Goal: Task Accomplishment & Management: Manage account settings

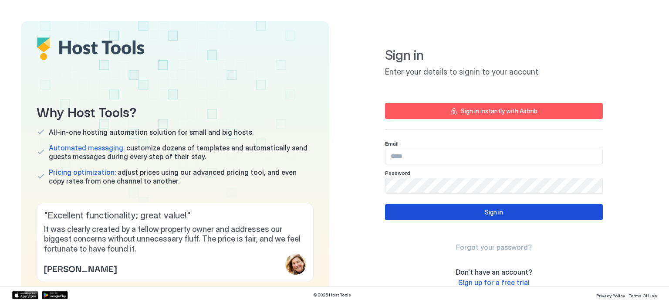
type input "**********"
click at [485, 208] on div "Sign in" at bounding box center [494, 211] width 18 height 9
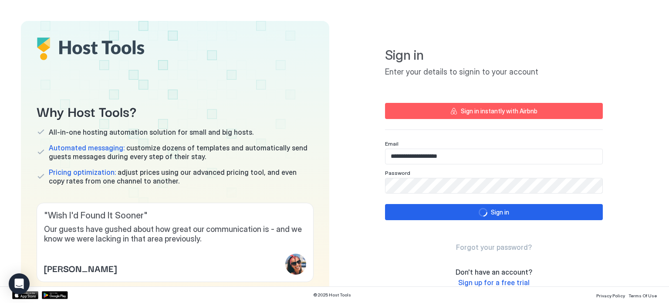
click at [585, 241] on div "Forgot your password?" at bounding box center [494, 239] width 218 height 25
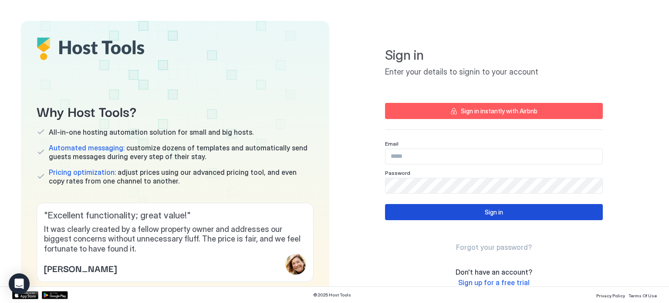
type input "**********"
click at [523, 207] on button "Sign in" at bounding box center [494, 212] width 218 height 16
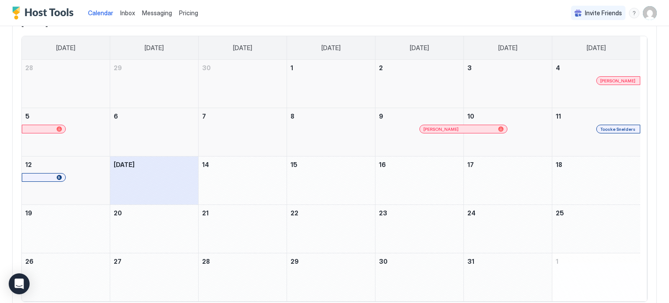
scroll to position [71, 0]
click at [622, 128] on span "Tooske Snelders" at bounding box center [617, 128] width 35 height 6
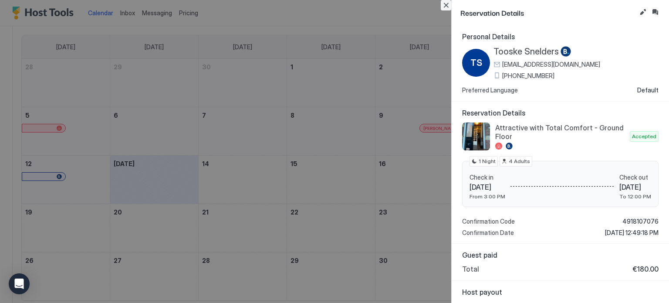
click at [445, 7] on button "Close" at bounding box center [446, 5] width 10 height 10
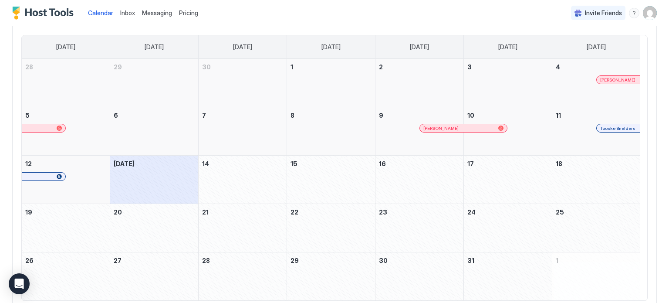
click at [154, 17] on div "Messaging" at bounding box center [157, 13] width 37 height 16
click at [157, 13] on span "Messaging" at bounding box center [157, 12] width 30 height 7
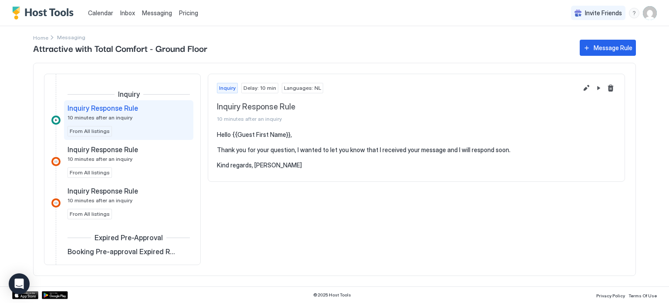
click at [129, 10] on span "Inbox" at bounding box center [127, 12] width 15 height 7
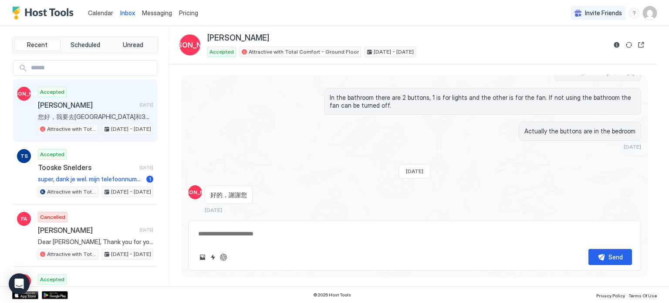
scroll to position [593, 0]
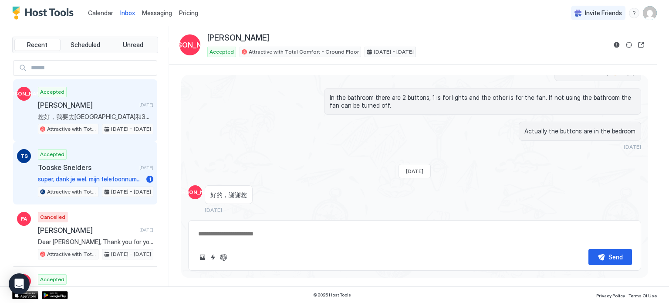
click at [102, 165] on span "Tooske Snelders" at bounding box center [87, 167] width 98 height 9
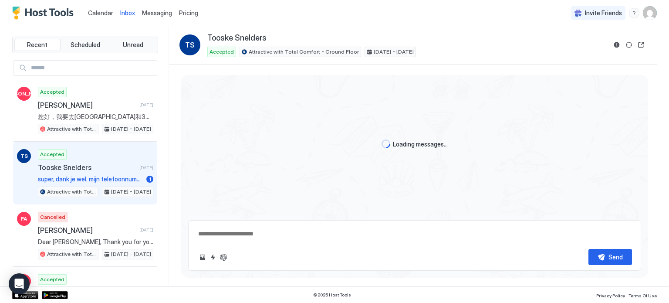
scroll to position [121, 0]
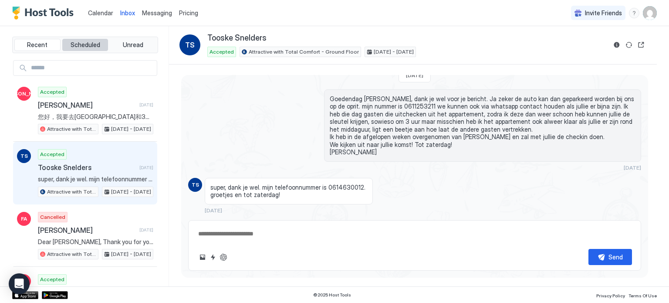
click at [84, 39] on button "Scheduled" at bounding box center [85, 45] width 46 height 12
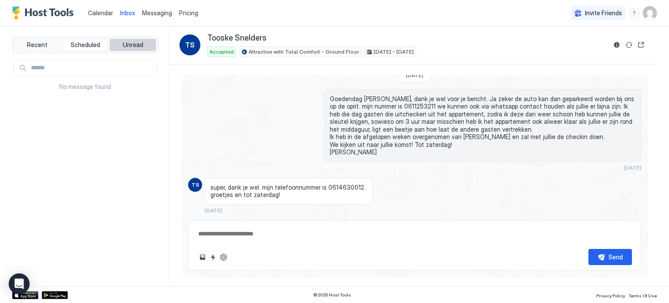
click at [136, 47] on span "Unread" at bounding box center [133, 45] width 20 height 8
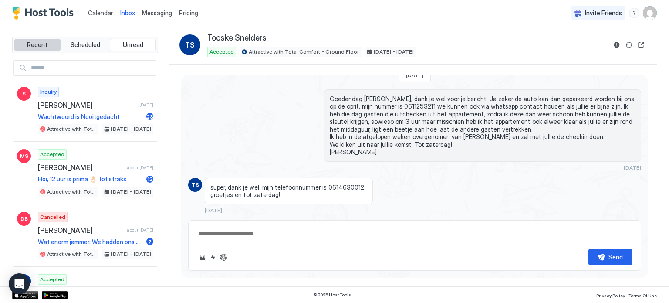
click at [37, 42] on span "Recent" at bounding box center [37, 45] width 20 height 8
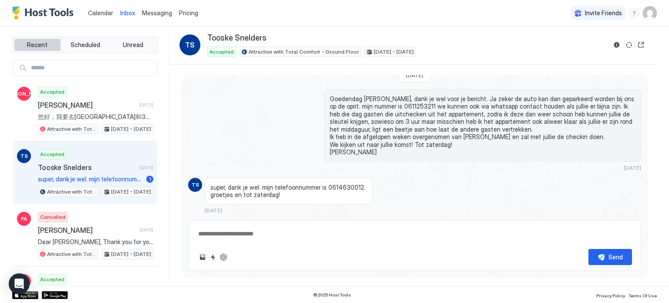
type textarea "*"
click at [103, 17] on link "Calendar" at bounding box center [100, 12] width 25 height 9
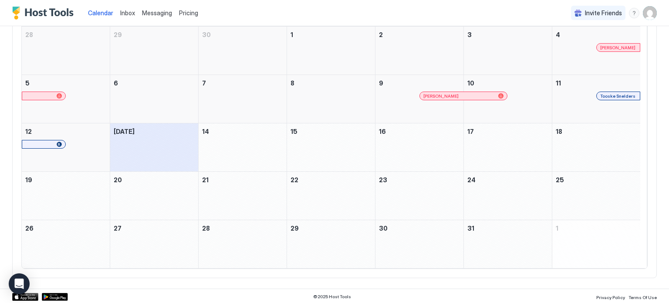
scroll to position [3, 0]
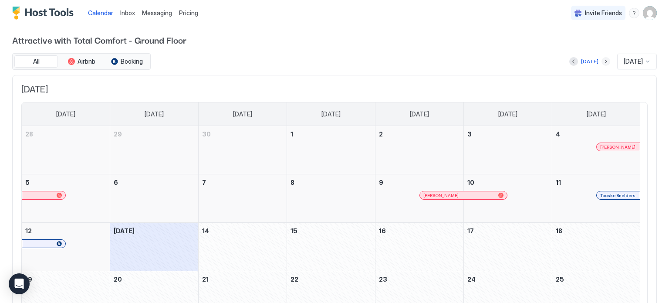
click at [602, 59] on button "Next month" at bounding box center [606, 61] width 9 height 9
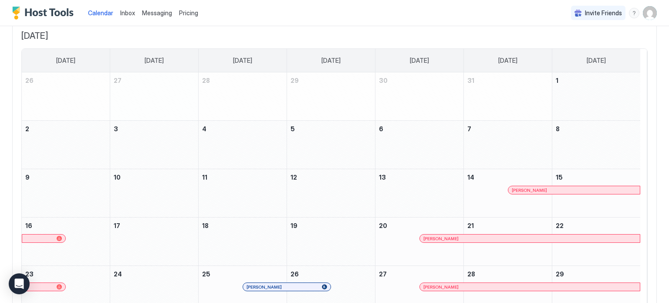
scroll to position [0, 0]
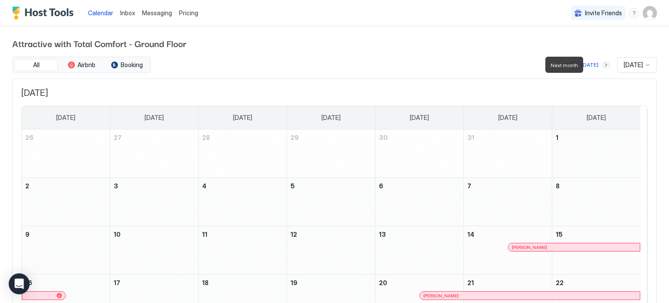
click at [602, 62] on button "Next month" at bounding box center [606, 65] width 9 height 9
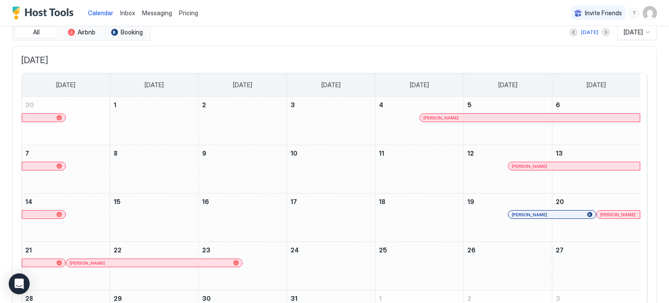
scroll to position [31, 0]
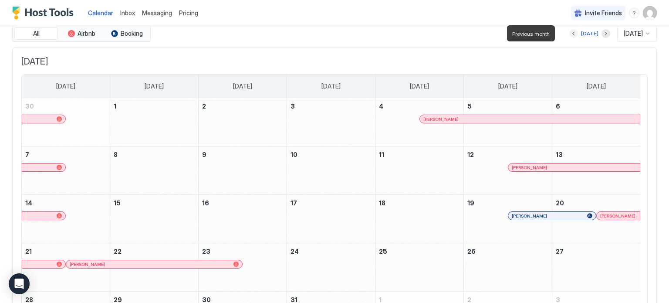
click at [569, 30] on button "Previous month" at bounding box center [573, 33] width 9 height 9
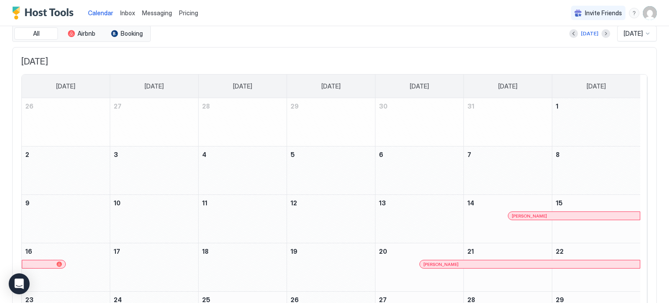
click at [554, 216] on div "Anette Göke" at bounding box center [574, 216] width 125 height 6
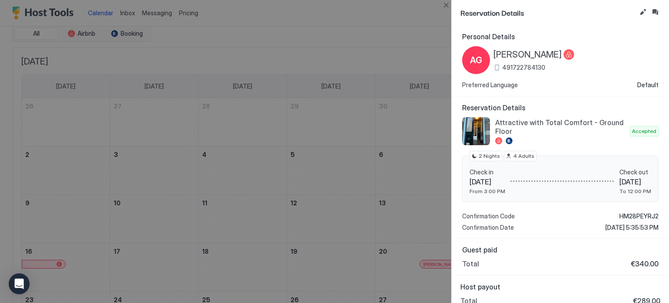
scroll to position [8, 0]
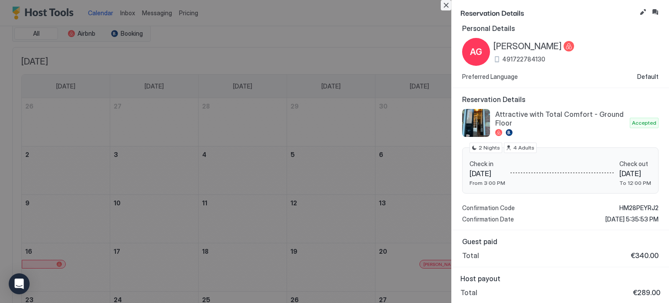
click at [449, 4] on button "Close" at bounding box center [446, 5] width 10 height 10
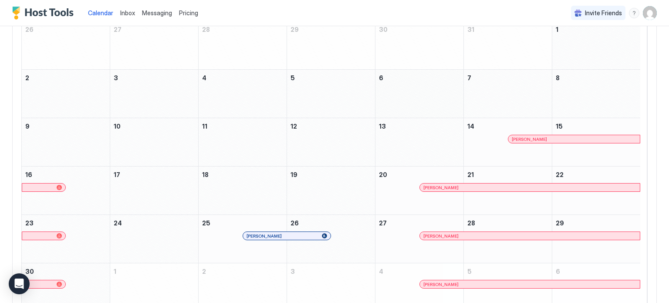
scroll to position [0, 0]
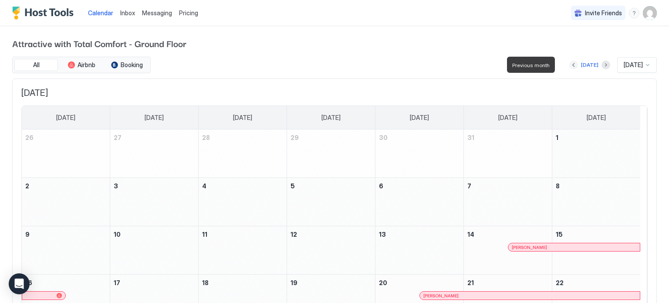
click at [569, 64] on button "Previous month" at bounding box center [573, 65] width 9 height 9
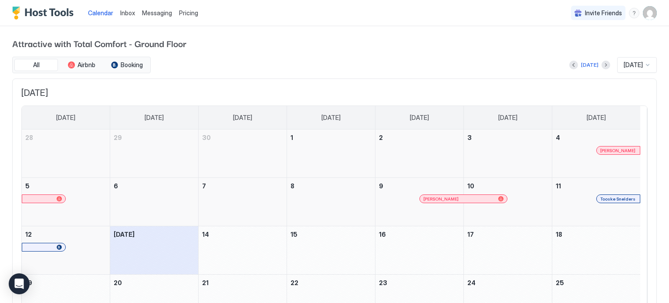
scroll to position [103, 0]
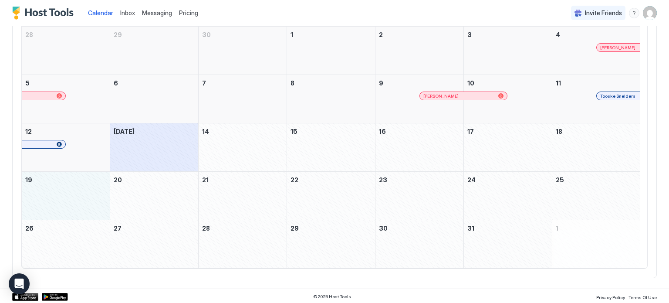
click at [82, 194] on div "October 19, 2025" at bounding box center [66, 196] width 88 height 48
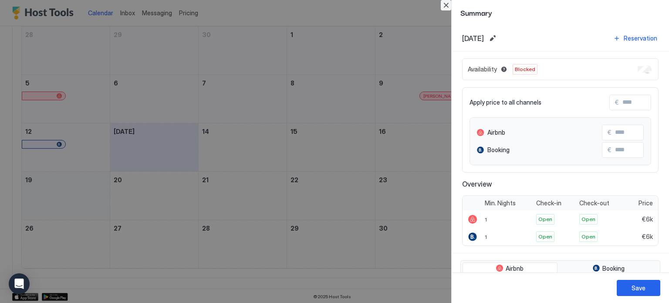
click at [444, 5] on button "Close" at bounding box center [446, 5] width 10 height 10
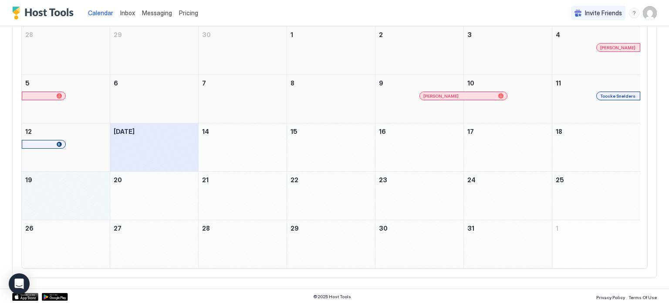
click at [57, 194] on div "October 19, 2025" at bounding box center [66, 196] width 88 height 48
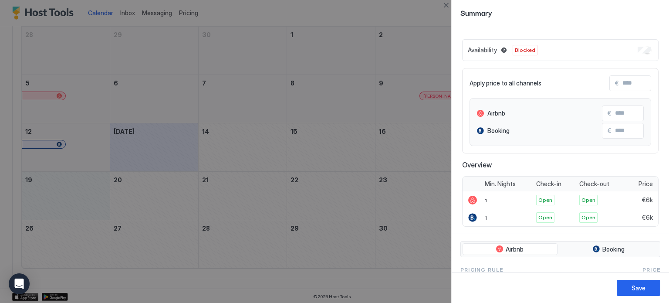
scroll to position [0, 0]
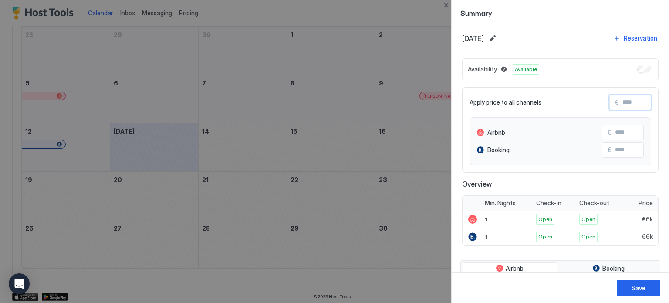
click at [637, 102] on input "Input Field" at bounding box center [654, 102] width 70 height 15
type input "*"
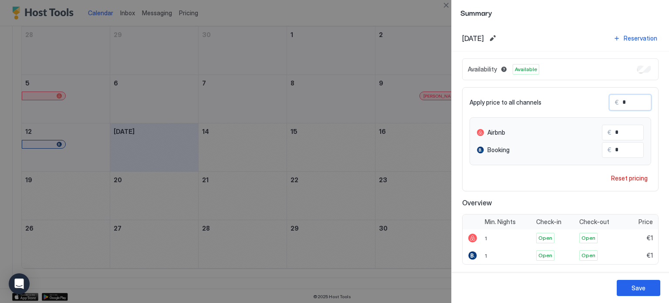
type input "**"
type input "***"
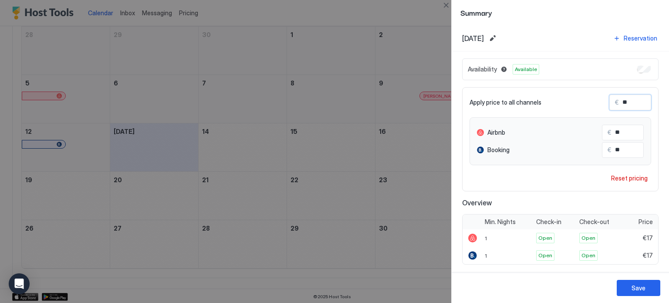
type input "***"
click at [636, 288] on div "Save" at bounding box center [639, 287] width 14 height 9
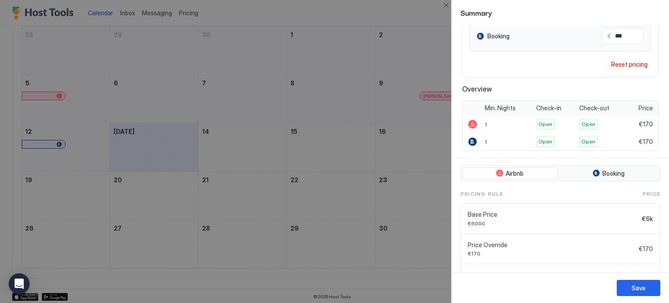
scroll to position [204, 0]
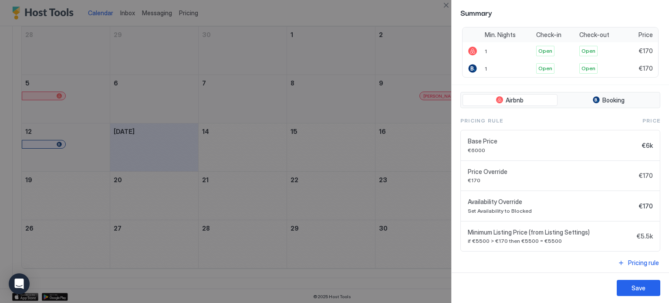
click at [578, 144] on div "Base Price €6000" at bounding box center [553, 145] width 171 height 16
click at [643, 259] on div "Pricing rule" at bounding box center [643, 262] width 31 height 9
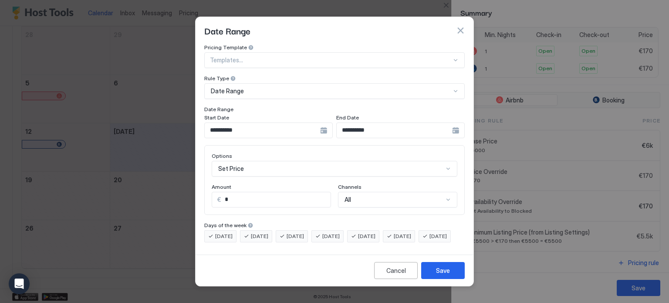
click at [458, 26] on button "button" at bounding box center [460, 30] width 9 height 9
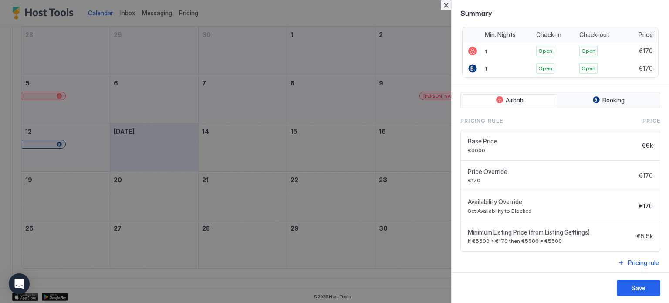
click at [447, 1] on button "Close" at bounding box center [446, 5] width 10 height 10
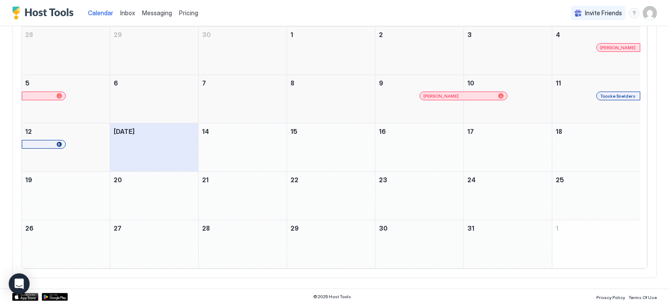
scroll to position [0, 0]
